Goal: Task Accomplishment & Management: Manage account settings

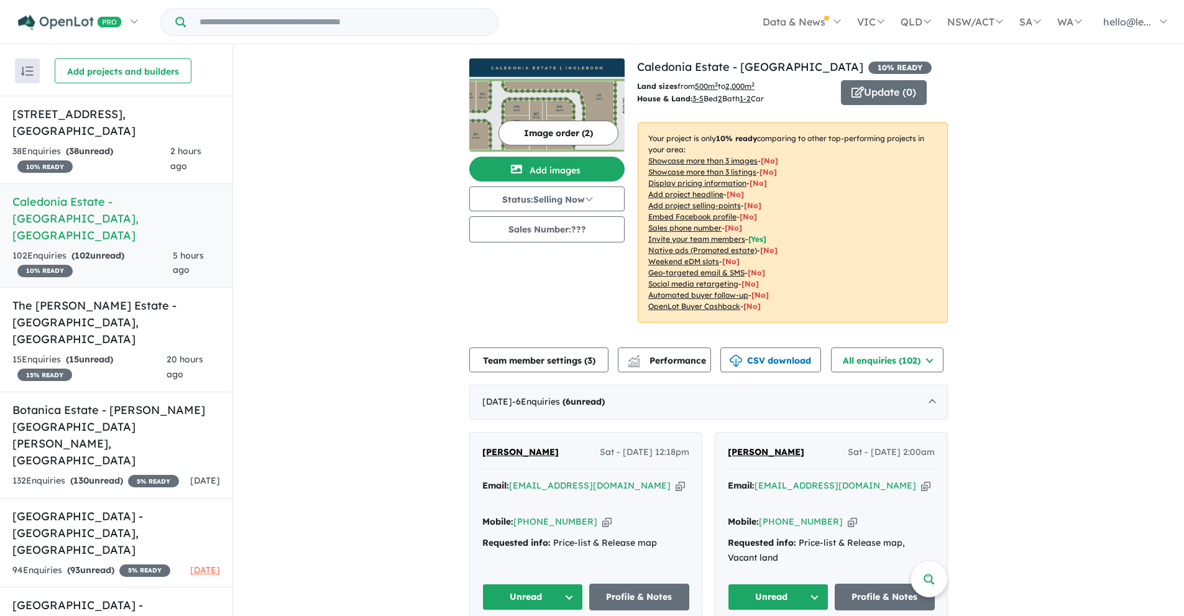
click at [676, 486] on icon "button" at bounding box center [680, 485] width 9 height 13
drag, startPoint x: 554, startPoint y: 451, endPoint x: 478, endPoint y: 456, distance: 76.6
click at [478, 456] on div "[PERSON_NAME] Sat - [DATE] 12:18pm Email: [EMAIL_ADDRESS][DOMAIN_NAME] Copied! …" at bounding box center [586, 528] width 232 height 191
copy span "[PERSON_NAME]"
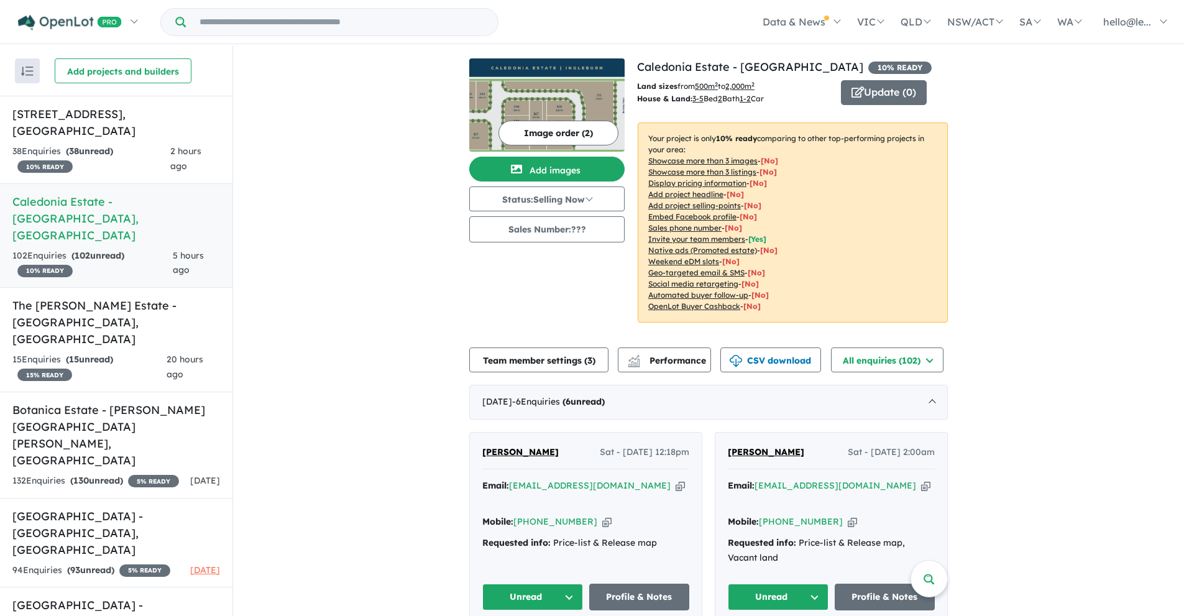
click at [602, 515] on icon "button" at bounding box center [606, 521] width 9 height 13
copy span "[PERSON_NAME]"
click at [921, 486] on icon "button" at bounding box center [925, 485] width 9 height 13
copy span "[PERSON_NAME]"
drag, startPoint x: 789, startPoint y: 457, endPoint x: 713, endPoint y: 459, distance: 75.9
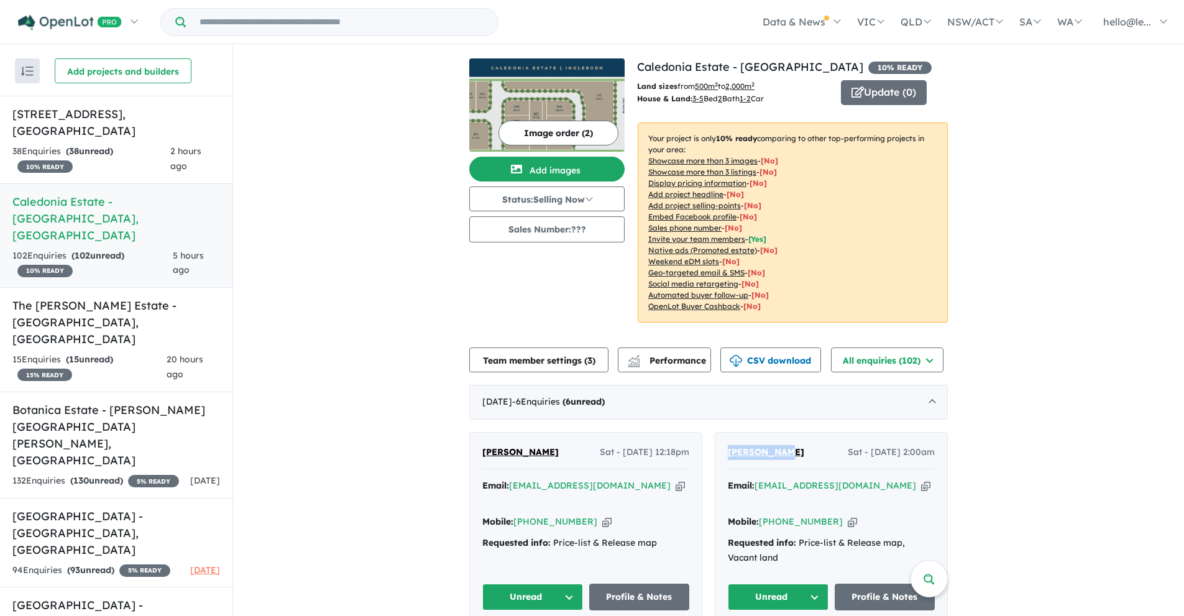
click at [716, 459] on div "Shobna Devi Sat - 23/08/2025, 2:00am Email: shobna84@gmail.com Copied! Mobile: …" at bounding box center [832, 528] width 232 height 191
copy span "Shobna Devi"
click at [848, 515] on icon "button" at bounding box center [852, 521] width 9 height 13
copy span "Shobna Devi"
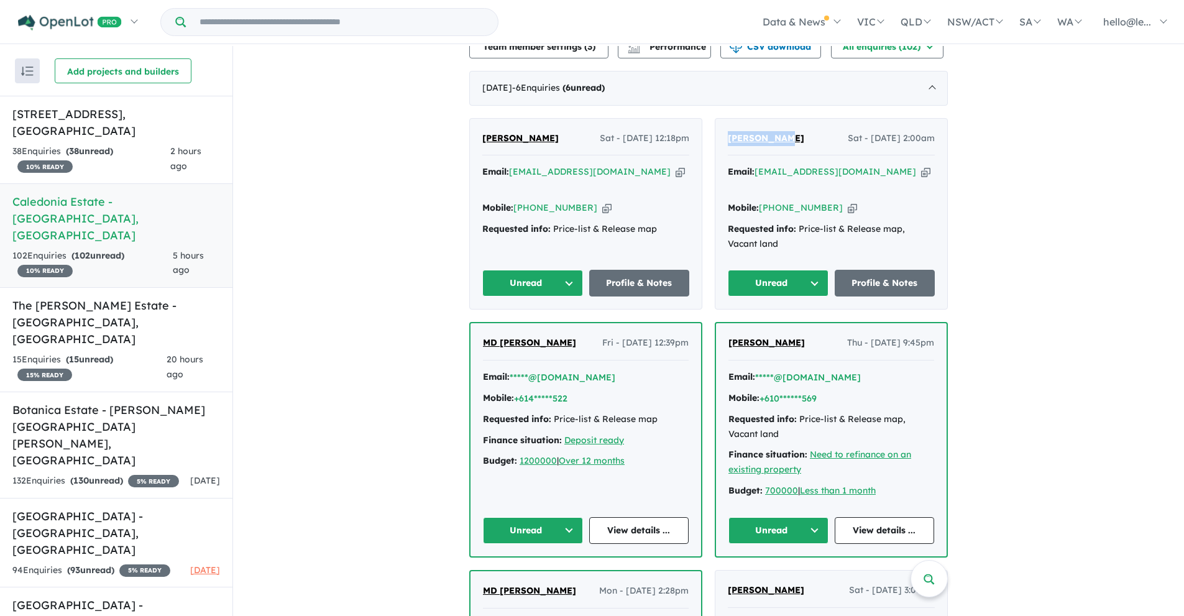
scroll to position [315, 0]
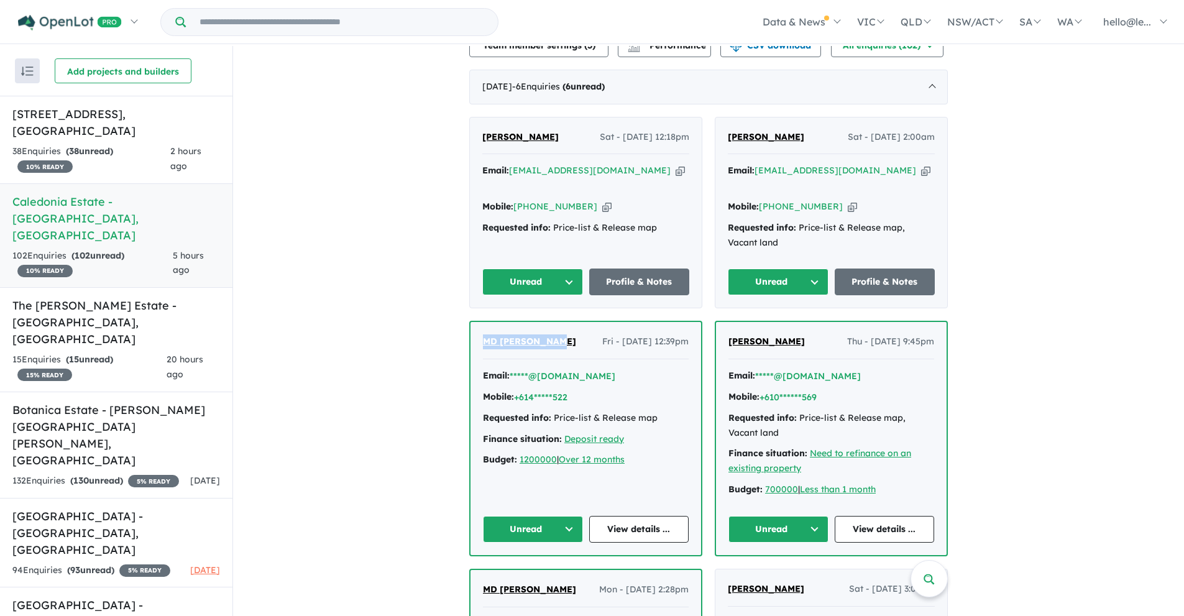
drag, startPoint x: 571, startPoint y: 330, endPoint x: 472, endPoint y: 328, distance: 98.9
click at [472, 328] on div "MD AZHARUL HUQ Fri - 15/08/2025, 12:39pm Email: *****@gmail.com Mobile: +614***…" at bounding box center [586, 438] width 231 height 233
copy span "MD AZHARUL HUQ"
drag, startPoint x: 811, startPoint y: 328, endPoint x: 724, endPoint y: 333, distance: 87.2
click at [724, 333] on div "Shekhar Shrestha Thu - 14/08/2025, 9:45pm Email: *****@gmail.com Mobile: +610**…" at bounding box center [831, 438] width 231 height 233
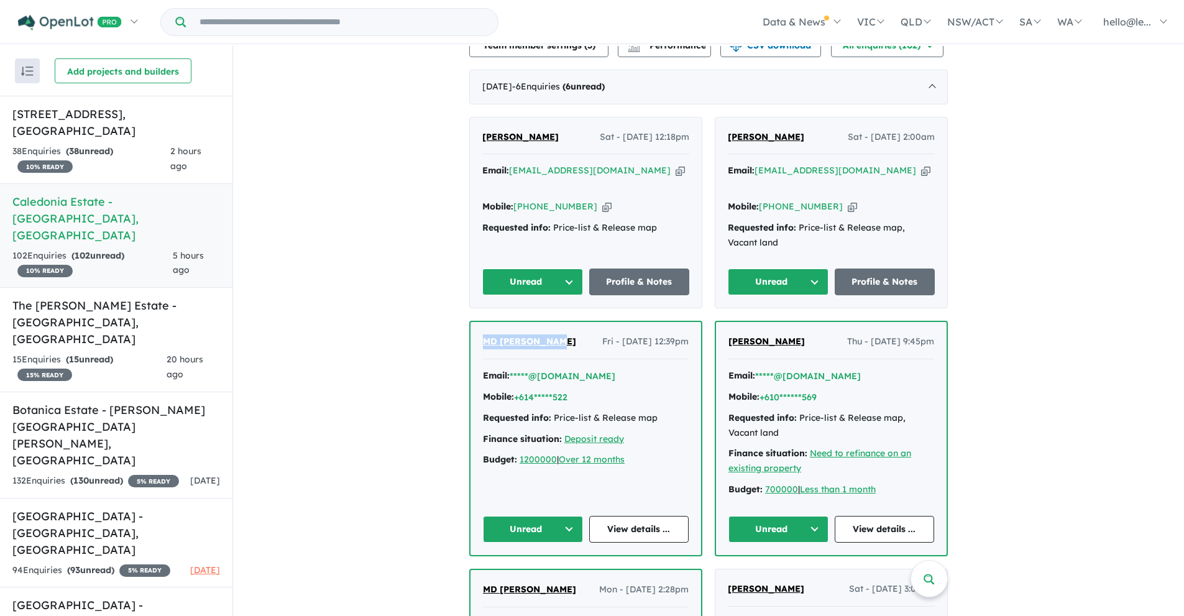
copy span "Shekhar Shrestha"
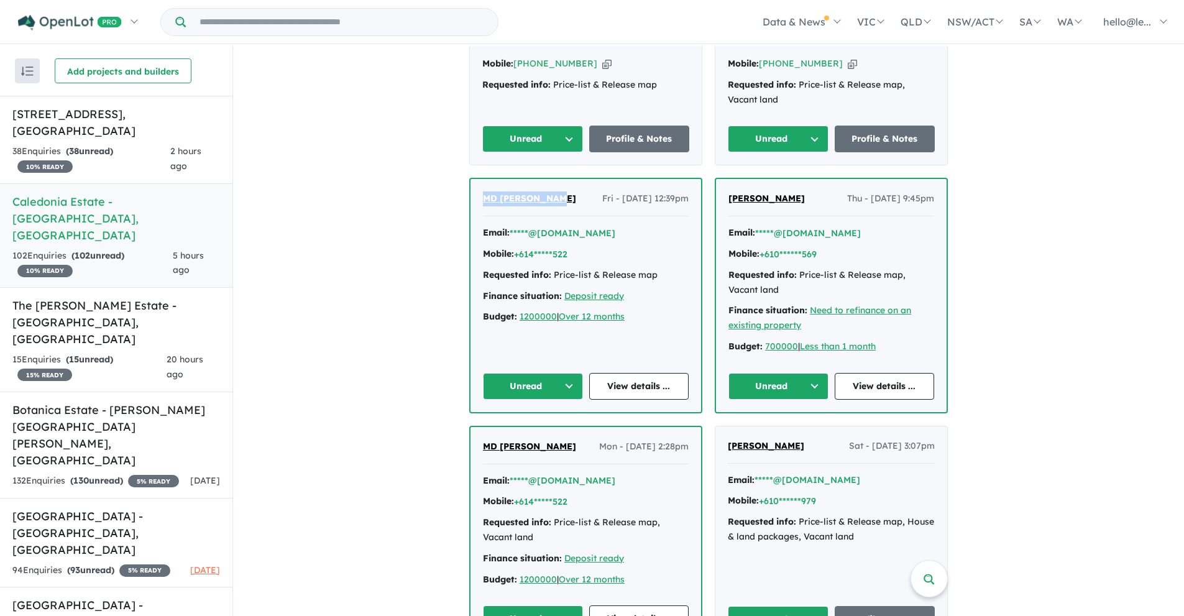
scroll to position [459, 0]
drag, startPoint x: 765, startPoint y: 433, endPoint x: 718, endPoint y: 431, distance: 47.3
click at [718, 431] on div "Joel W Sat - 09/08/2025, 3:07pm Email: *****@gmail.com Mobile: +610******979 Re…" at bounding box center [832, 535] width 232 height 219
copy span "Joel W"
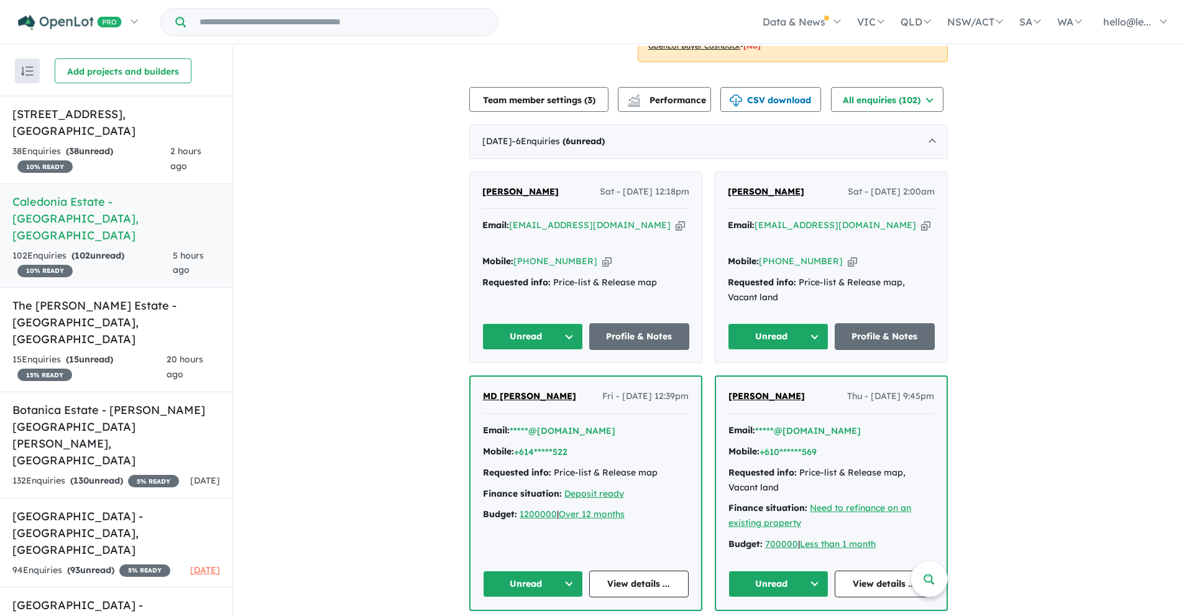
scroll to position [0, 0]
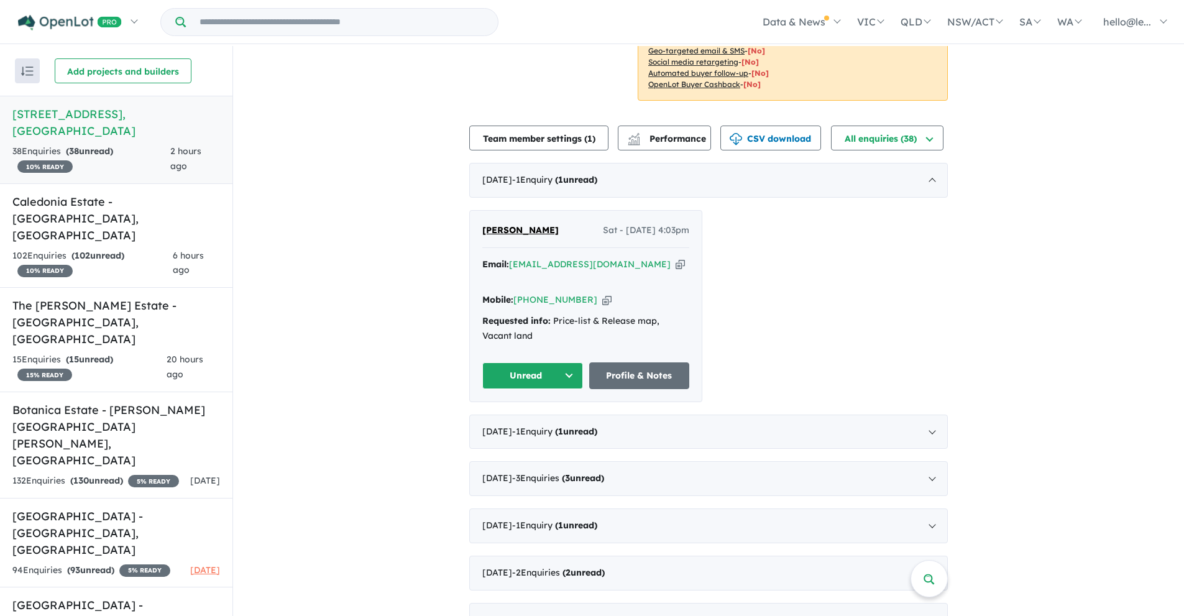
scroll to position [223, 0]
click at [649, 413] on div "[DATE] - 1 Enquir y ( 1 unread)" at bounding box center [708, 430] width 479 height 35
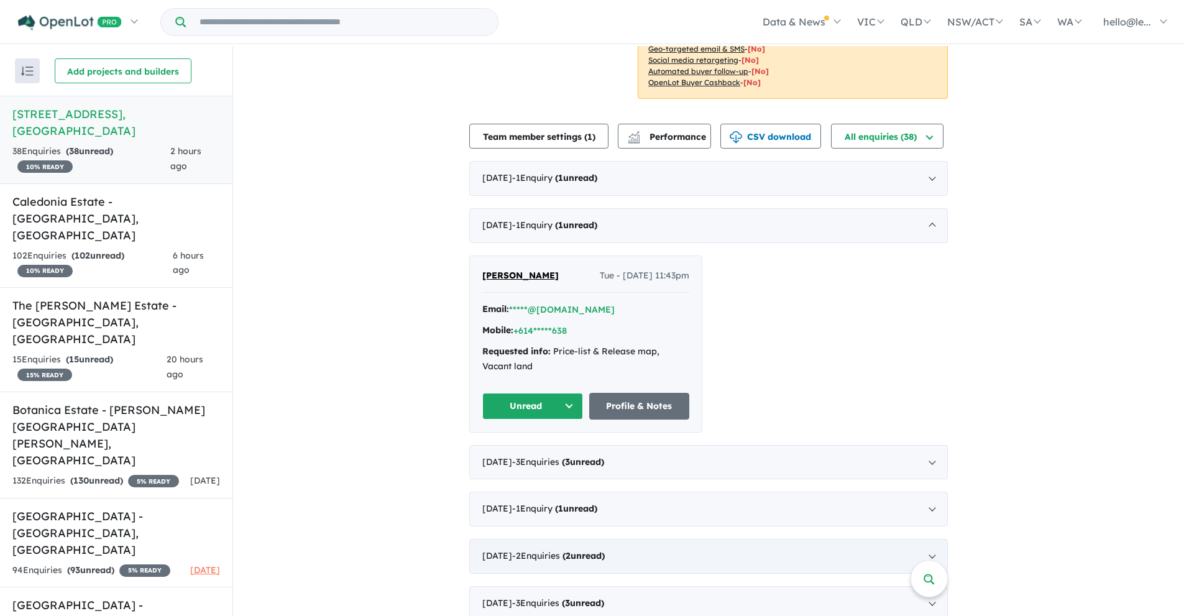
scroll to position [2, 0]
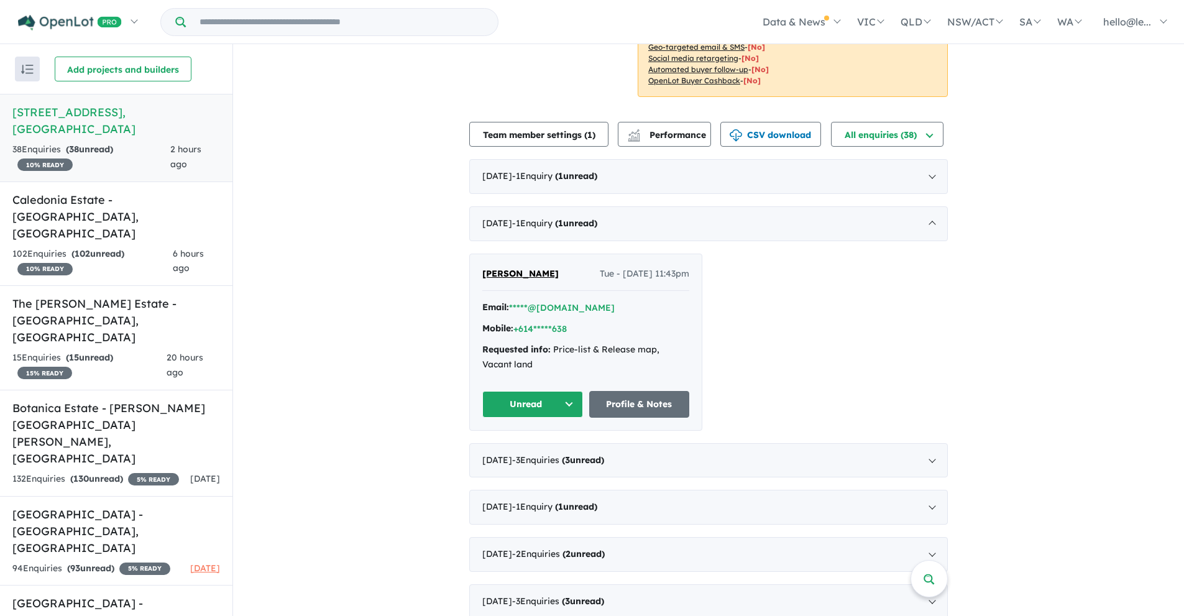
drag, startPoint x: 558, startPoint y: 271, endPoint x: 474, endPoint y: 275, distance: 84.0
click at [474, 275] on div "Hussin Kamandi Tue - [DATE] 11:43pm Email: *****@[DOMAIN_NAME] Mobile: +614****…" at bounding box center [586, 342] width 232 height 176
copy span "[PERSON_NAME]"
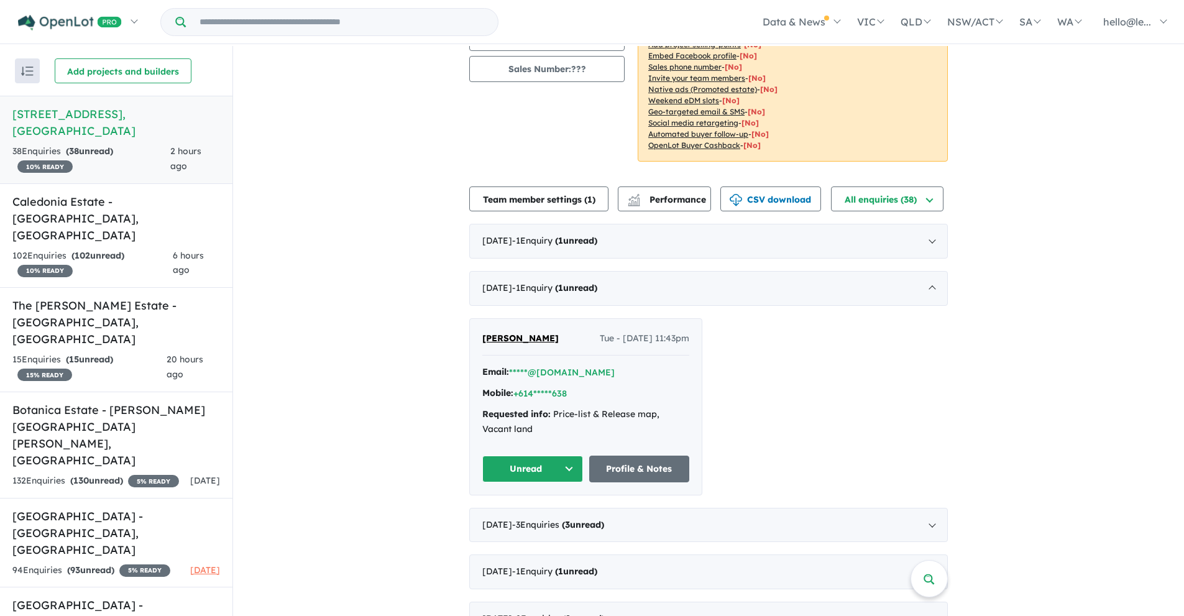
scroll to position [165, 0]
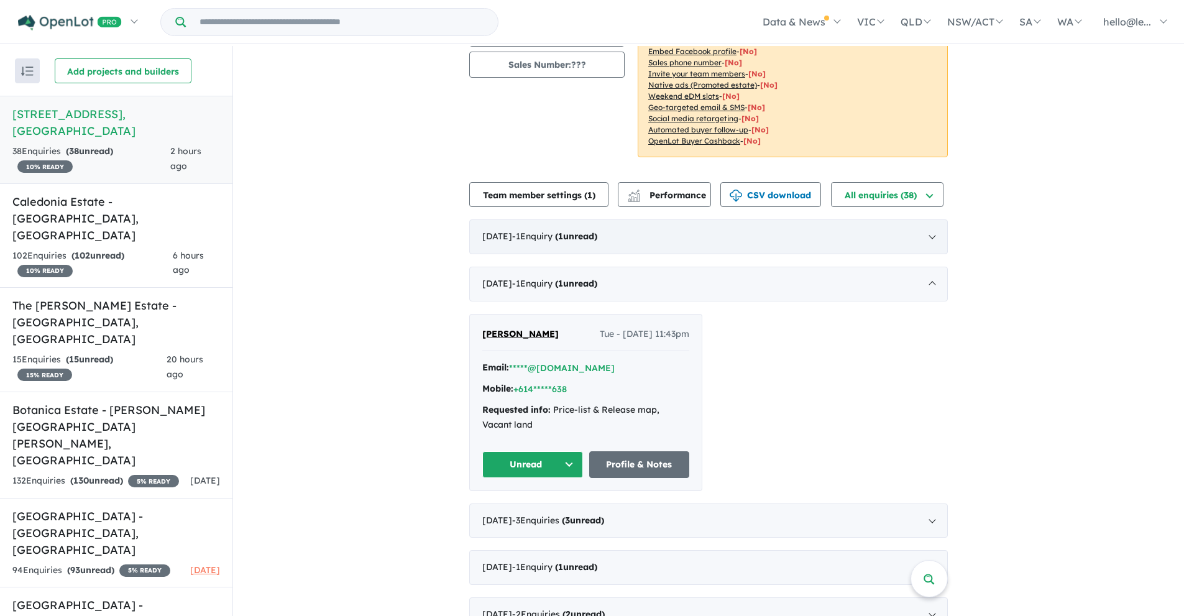
click at [598, 237] on strong "( 1 unread)" at bounding box center [576, 236] width 42 height 11
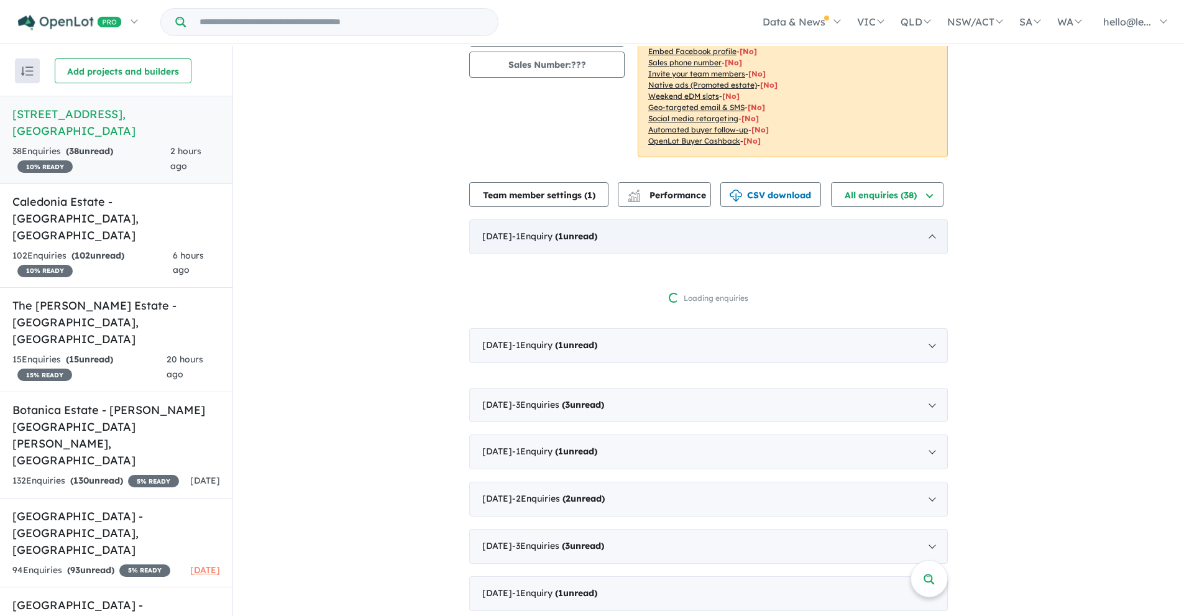
scroll to position [2, 0]
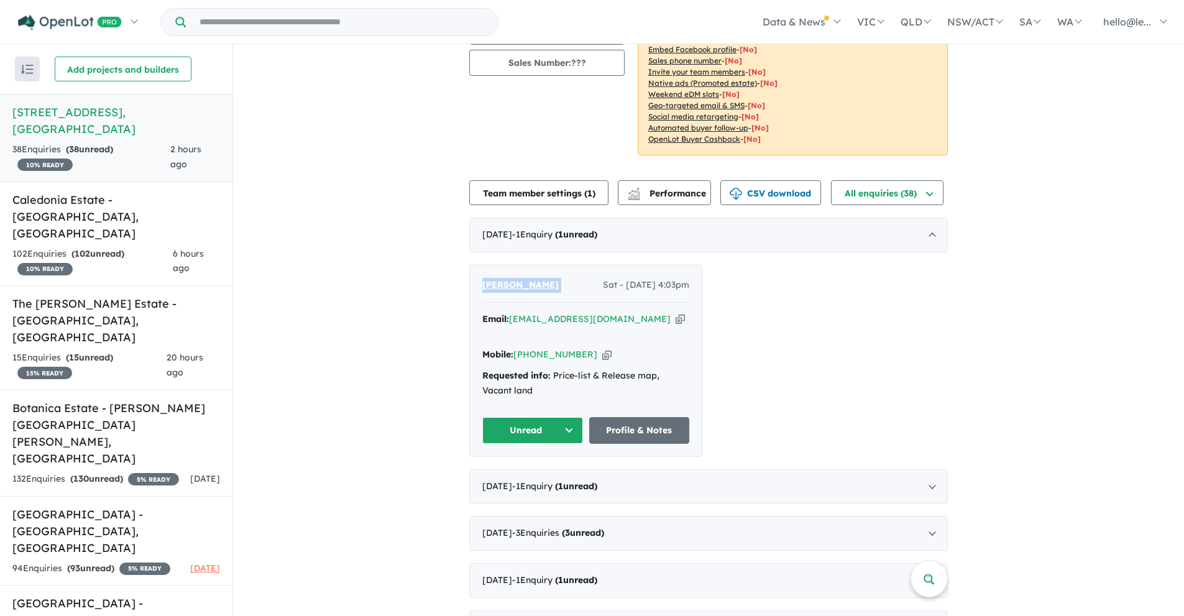
drag, startPoint x: 561, startPoint y: 286, endPoint x: 477, endPoint y: 290, distance: 84.6
click at [477, 290] on div "[PERSON_NAME] - [DATE] 4:03pm Email: [EMAIL_ADDRESS][DOMAIN_NAME] Copied! Mobil…" at bounding box center [586, 360] width 232 height 191
click at [676, 319] on icon "button" at bounding box center [680, 319] width 9 height 13
copy span "[PERSON_NAME]"
drag, startPoint x: 547, startPoint y: 284, endPoint x: 471, endPoint y: 291, distance: 76.2
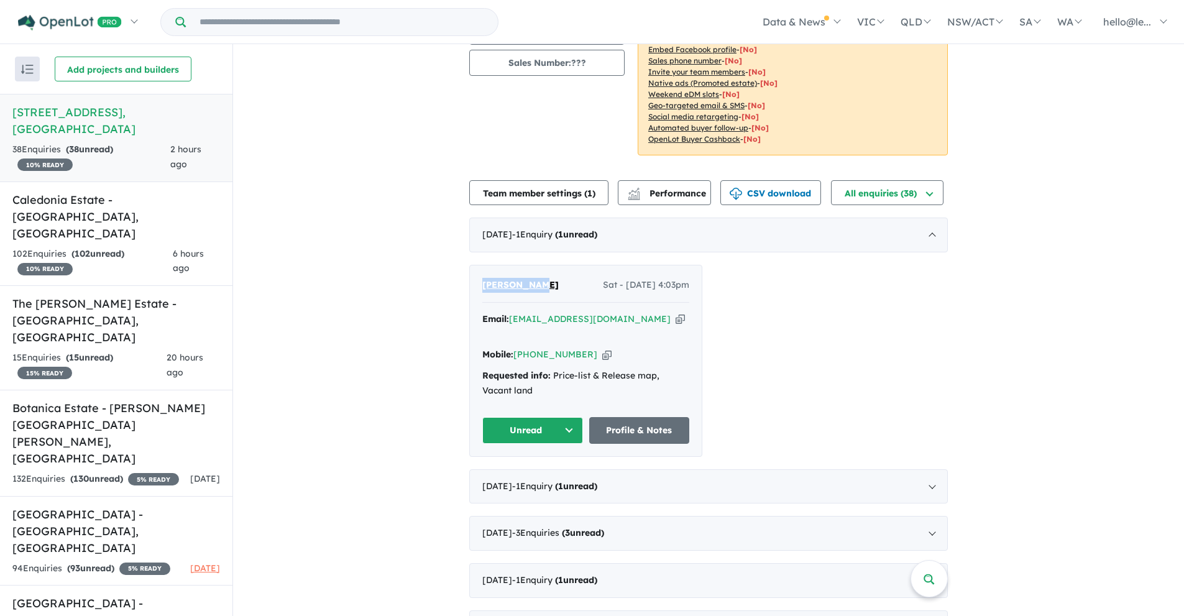
click at [471, 291] on div "[PERSON_NAME] - [DATE] 4:03pm Email: [EMAIL_ADDRESS][DOMAIN_NAME] Copied! Mobil…" at bounding box center [586, 360] width 232 height 191
copy span "[PERSON_NAME]"
click at [602, 348] on icon "button" at bounding box center [606, 354] width 9 height 13
copy span "[PERSON_NAME]"
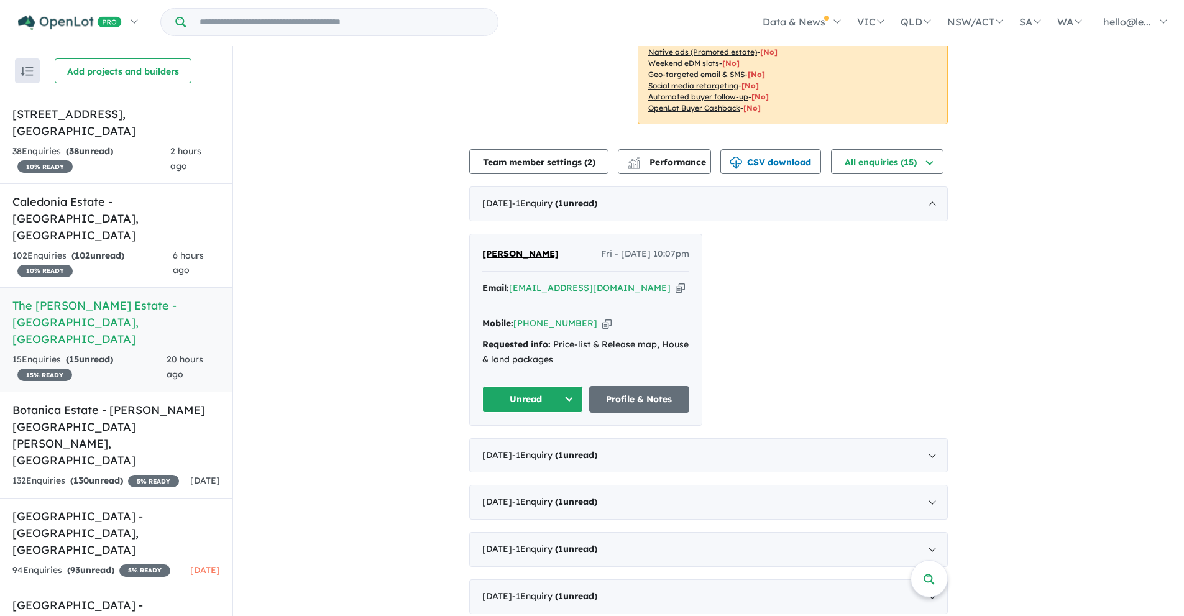
scroll to position [215, 0]
click at [574, 449] on strong "( 1 unread)" at bounding box center [576, 454] width 42 height 11
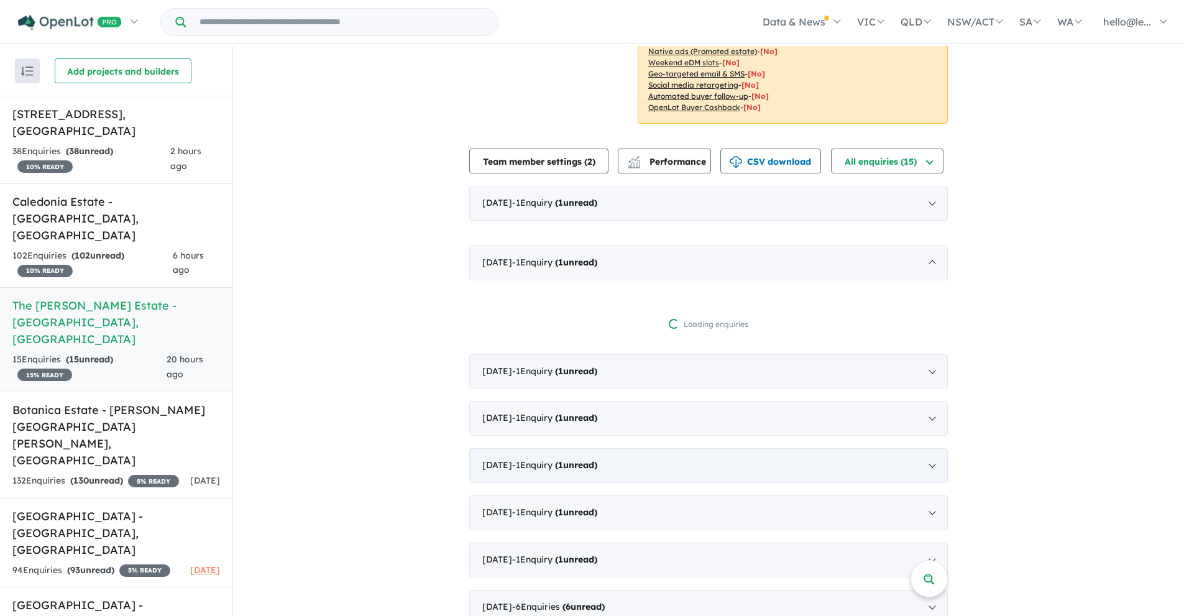
scroll to position [2, 0]
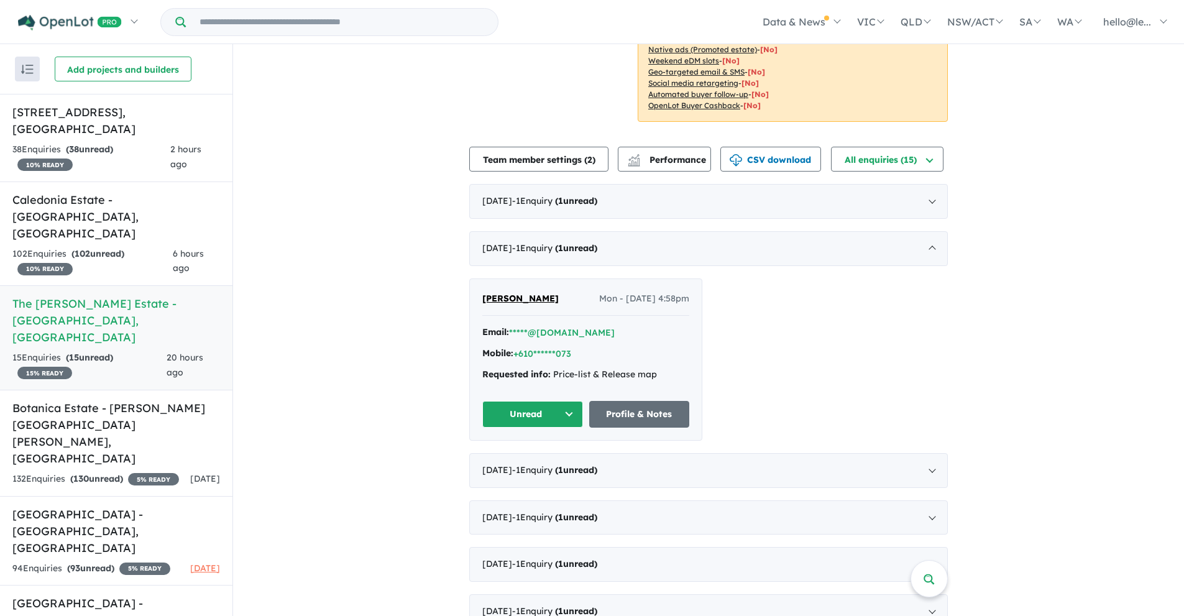
drag, startPoint x: 473, startPoint y: 280, endPoint x: 522, endPoint y: 295, distance: 51.3
click at [522, 295] on div "Chetankumar Solanke Mon - 30/06/2025, 4:58pm Email: *****@yahoo.co.in Mobile: +…" at bounding box center [586, 359] width 232 height 161
copy span "Chetankumar Solanke"
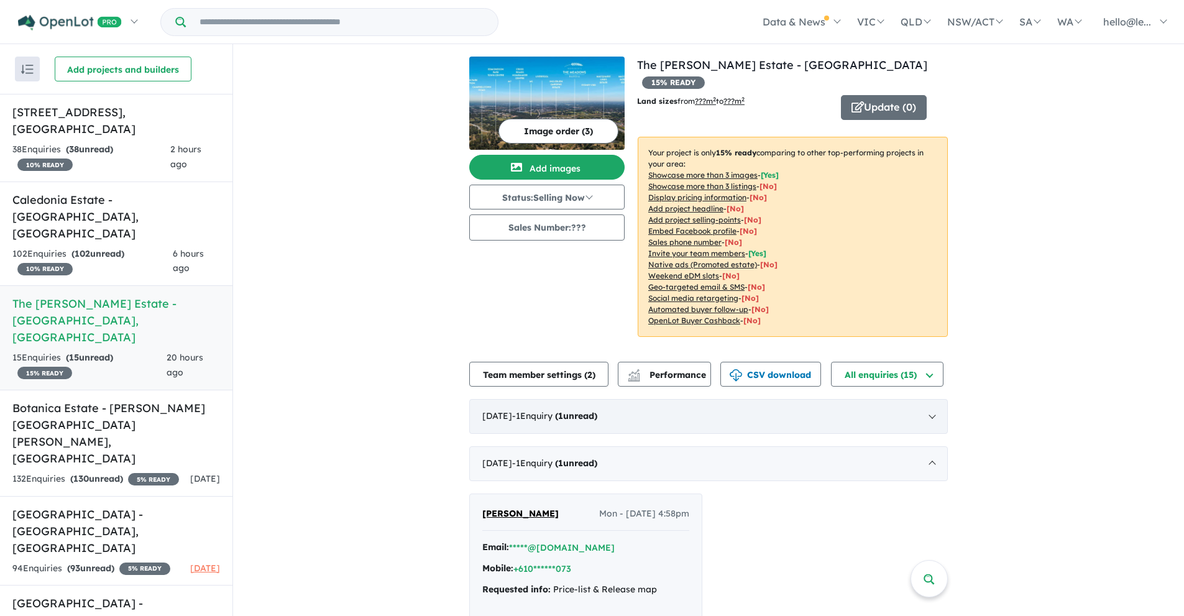
click at [627, 409] on div "August 2025 - 1 Enquir y ( 1 unread)" at bounding box center [708, 416] width 479 height 35
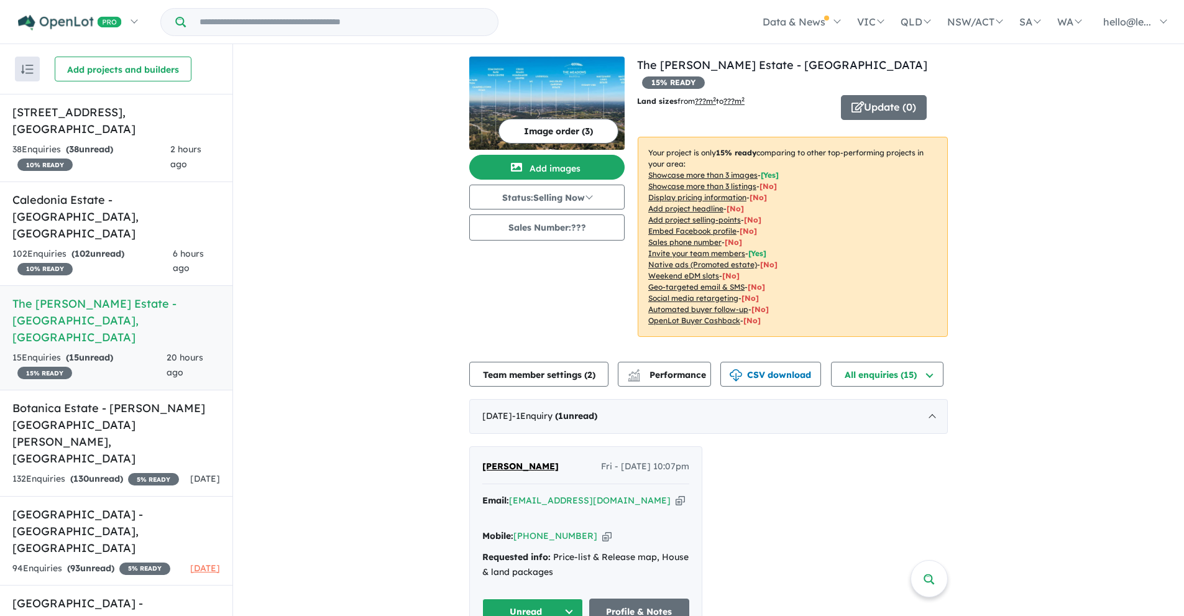
click at [676, 494] on icon "button" at bounding box center [680, 500] width 9 height 13
copy span "Chetankumar Solanke"
click at [676, 494] on icon "button" at bounding box center [680, 500] width 9 height 13
click at [553, 459] on div "MINJAE JEON Fri - 22/08/2025, 10:07pm" at bounding box center [585, 471] width 207 height 25
click at [602, 530] on icon "button" at bounding box center [606, 536] width 9 height 13
